Goal: Information Seeking & Learning: Learn about a topic

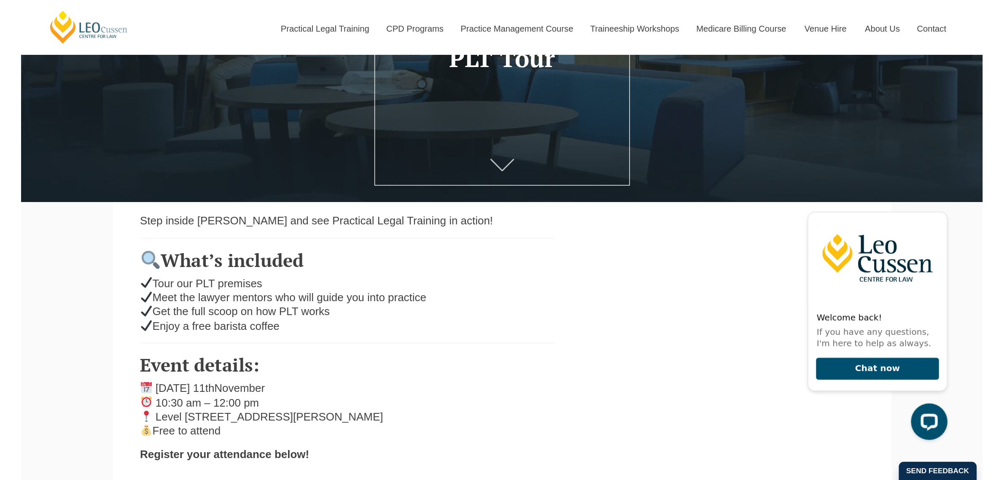
scroll to position [144, 0]
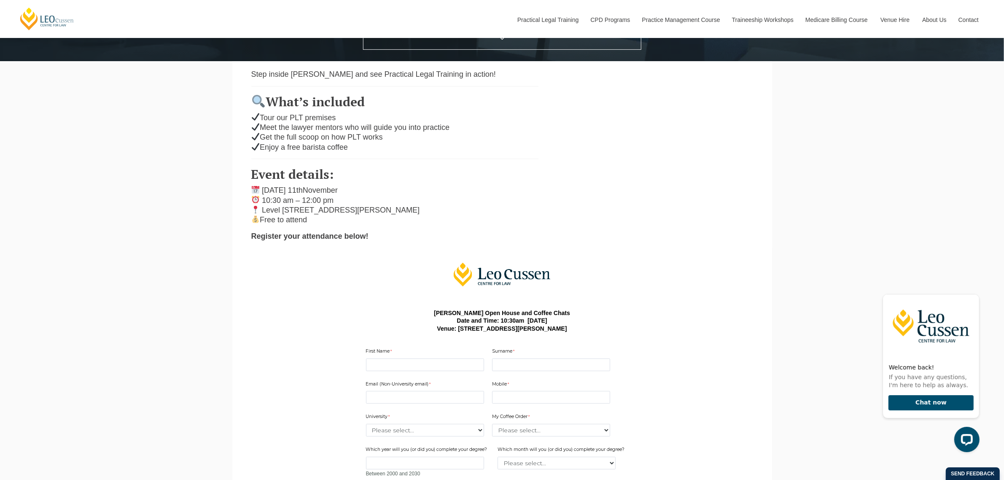
scroll to position [316, 0]
